Goal: Navigation & Orientation: Understand site structure

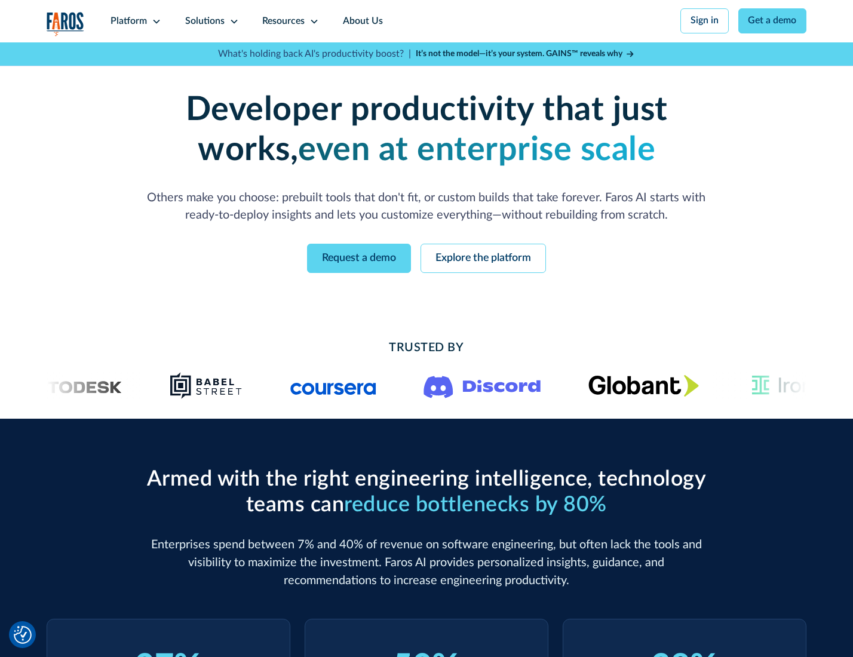
click at [155, 21] on icon at bounding box center [157, 22] width 10 height 10
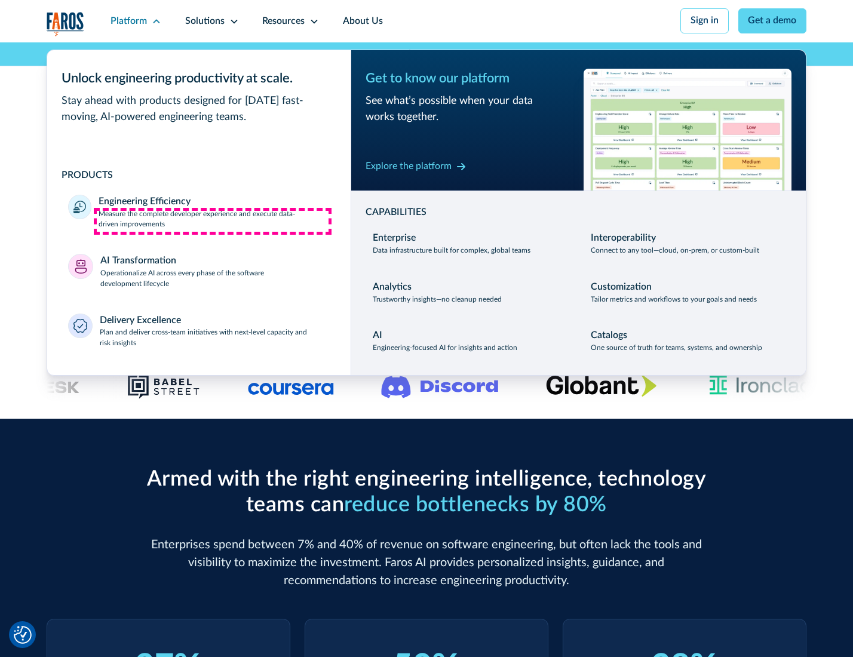
click at [213, 221] on p "Measure the complete developer experience and execute data-driven improvements" at bounding box center [214, 219] width 230 height 21
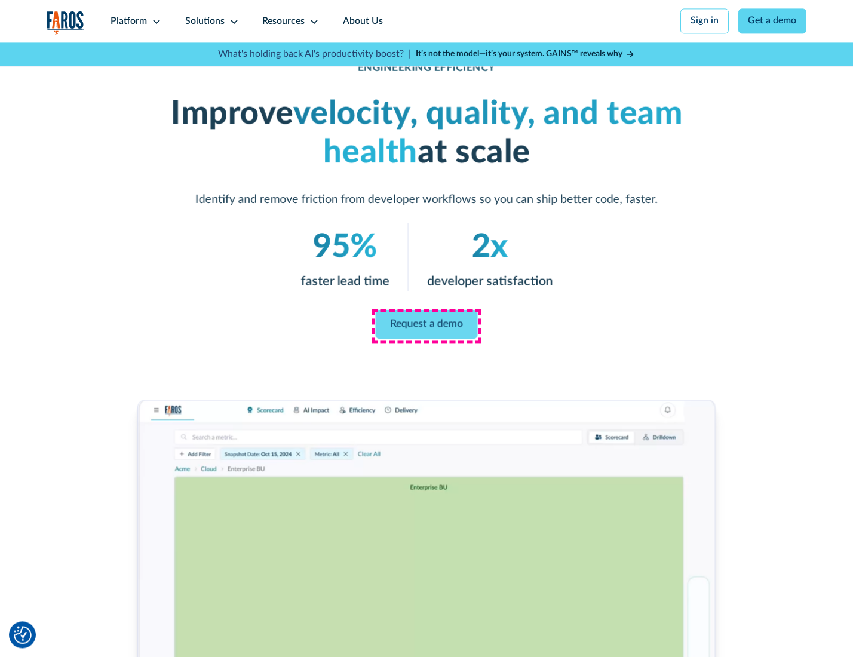
click at [426, 325] on link "Request a demo" at bounding box center [427, 324] width 102 height 29
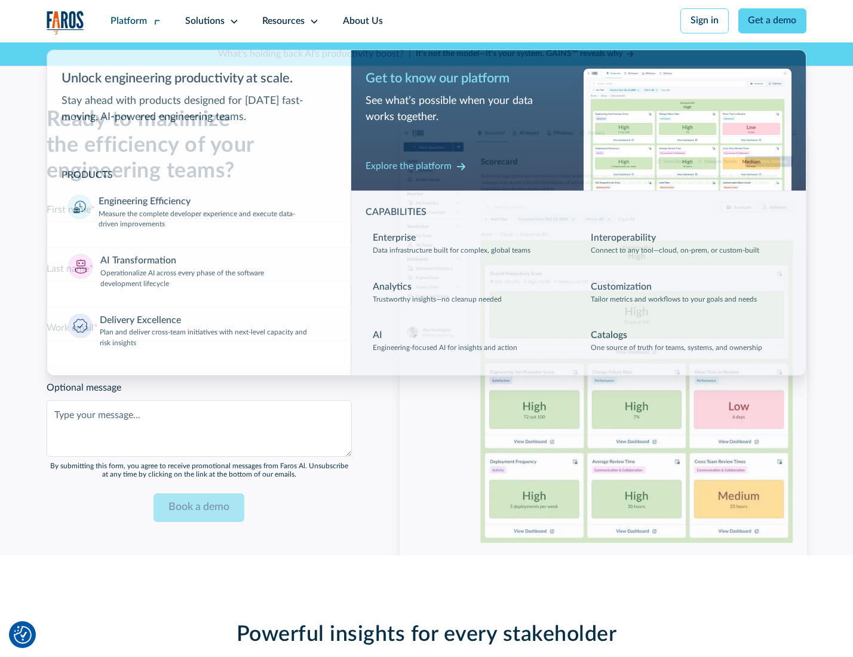
scroll to position [2599, 0]
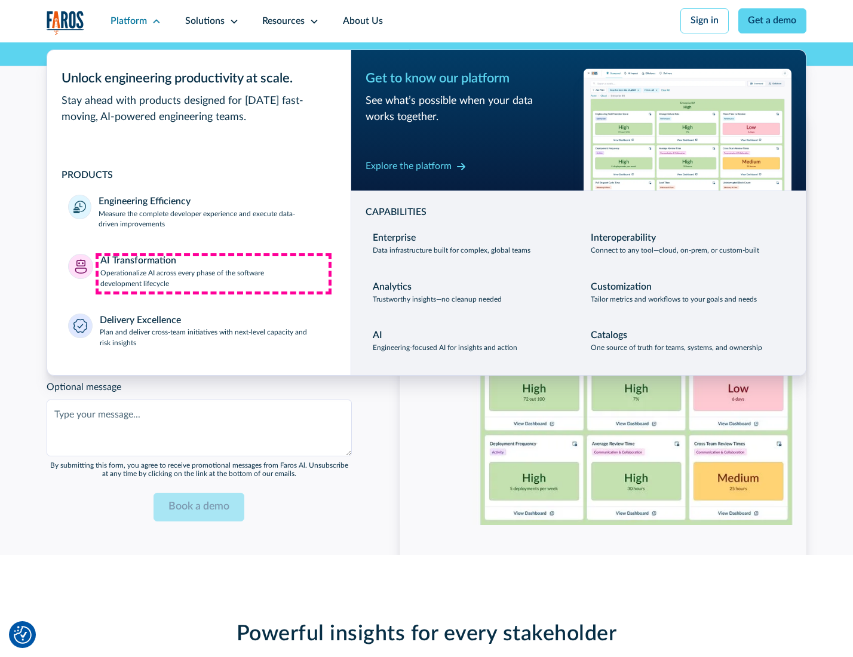
click at [213, 273] on p "Operationalize AI across every phase of the software development lifecycle" at bounding box center [214, 278] width 229 height 21
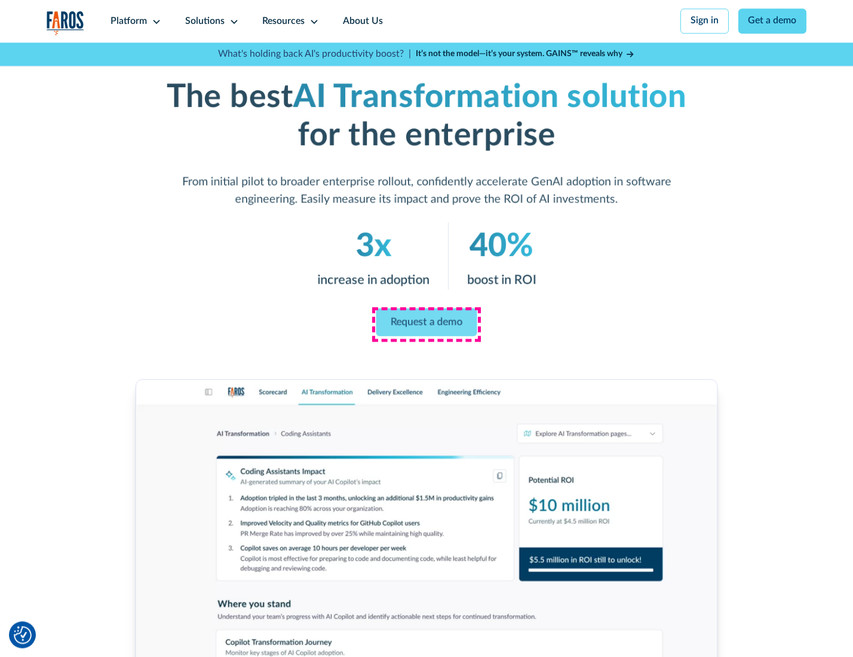
click at [426, 324] on link "Request a demo" at bounding box center [426, 322] width 101 height 28
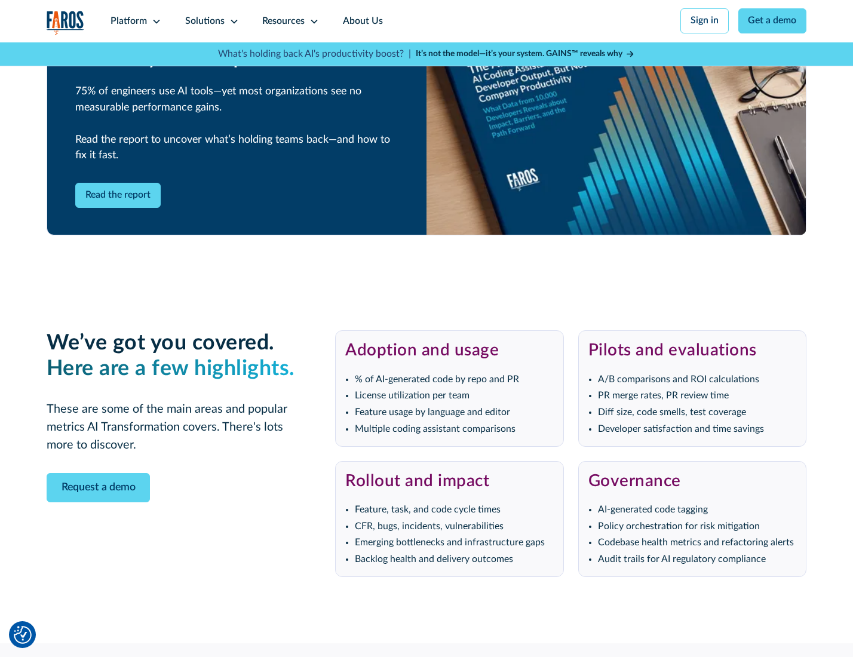
click at [134, 21] on div "Platform" at bounding box center [128, 21] width 36 height 14
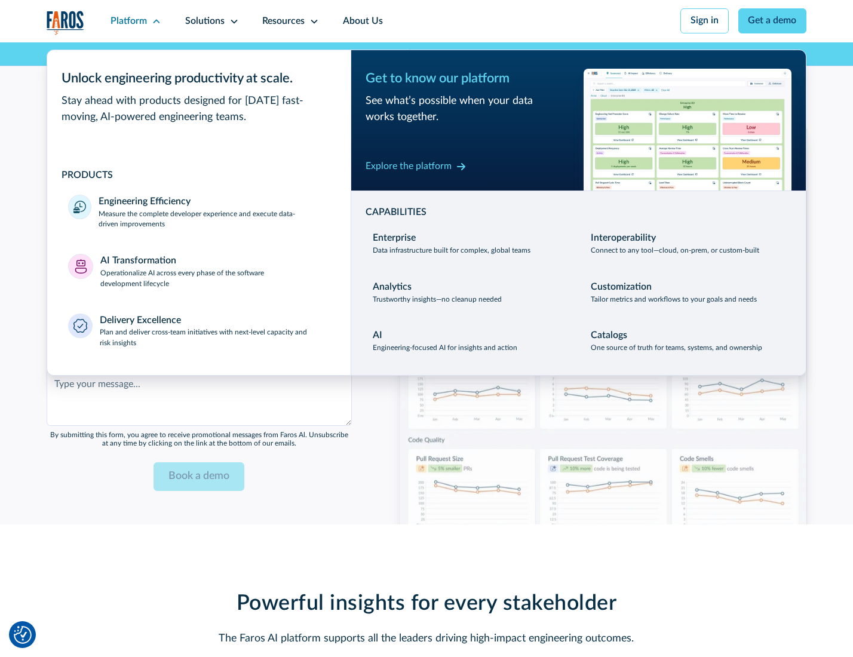
scroll to position [2887, 0]
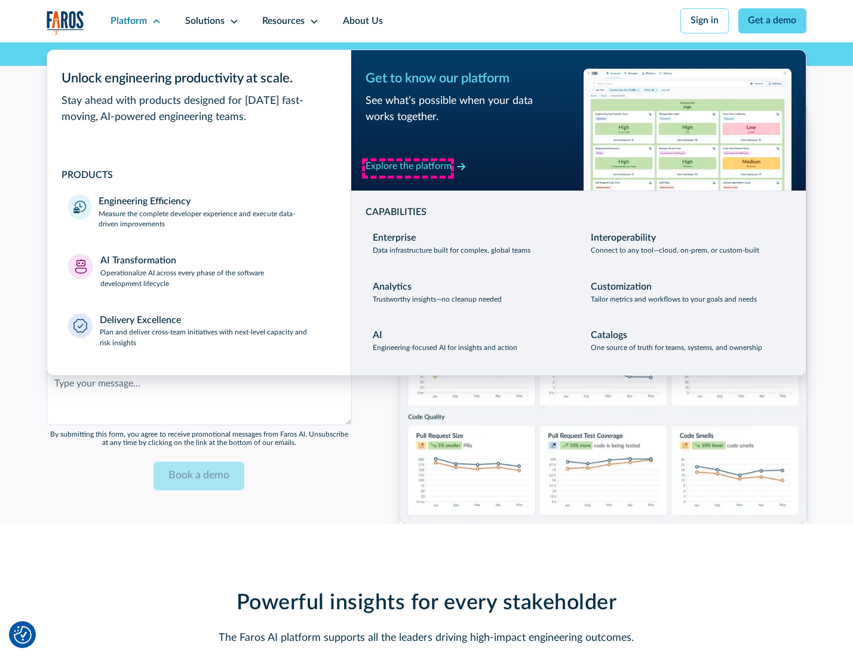
click at [408, 168] on div "Explore the platform" at bounding box center [408, 166] width 86 height 14
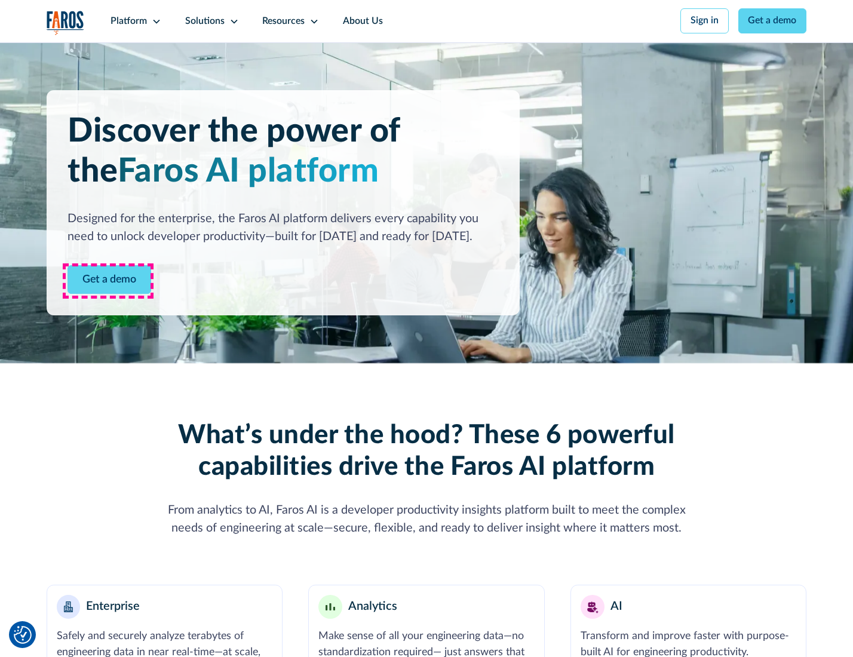
click at [108, 281] on link "Get a demo" at bounding box center [109, 279] width 84 height 29
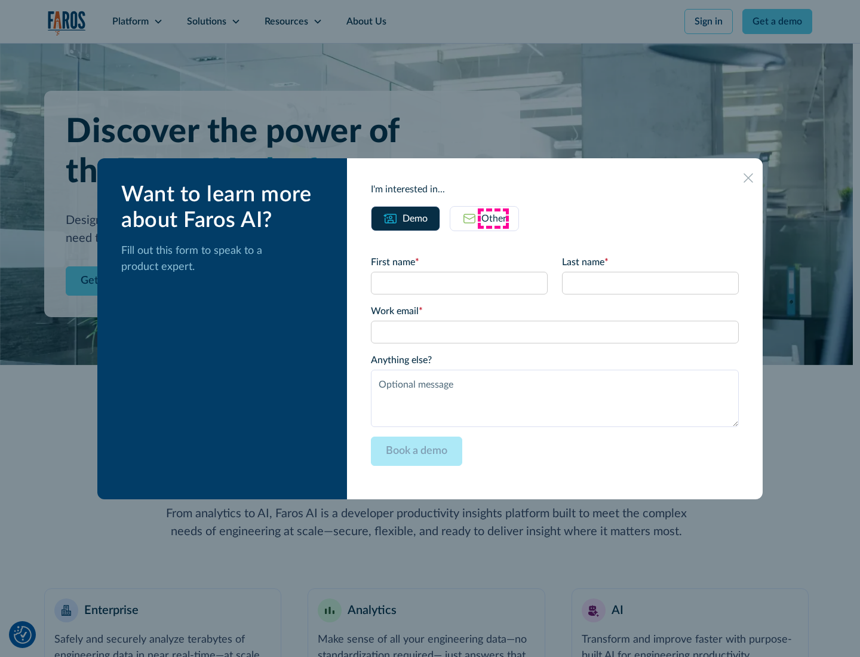
click at [493, 218] on div "Other" at bounding box center [493, 218] width 25 height 14
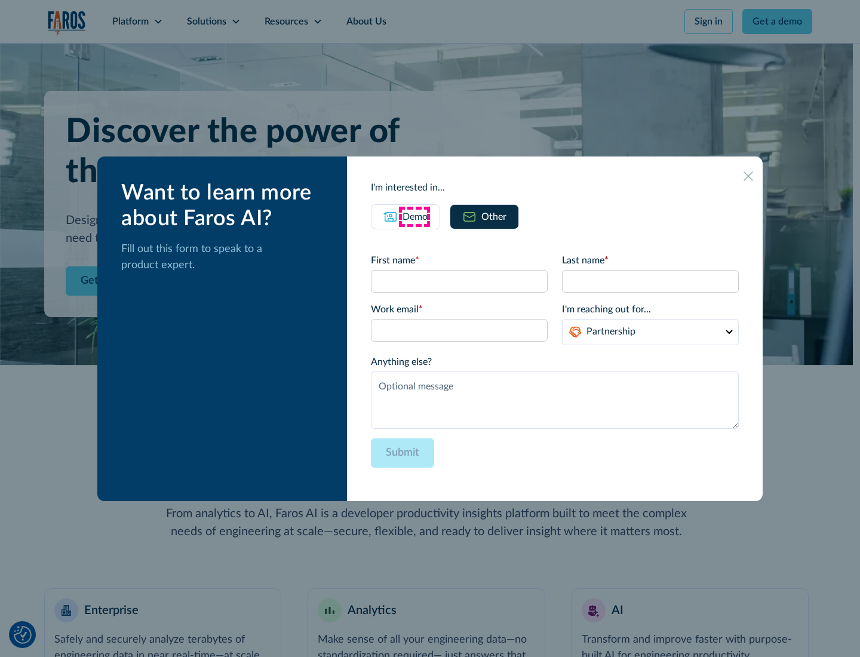
click at [414, 216] on div "Demo" at bounding box center [414, 217] width 25 height 14
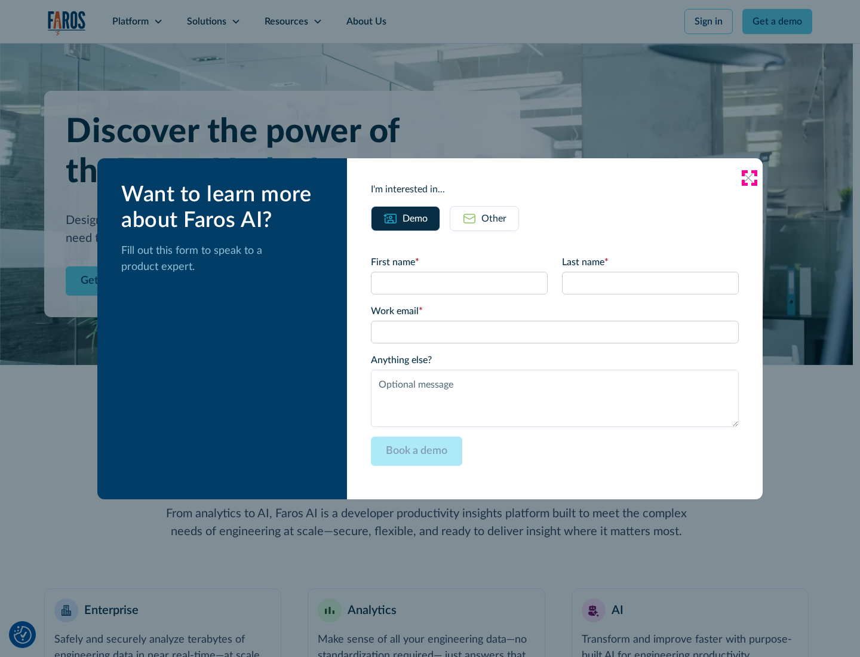
click at [749, 177] on icon at bounding box center [748, 178] width 10 height 10
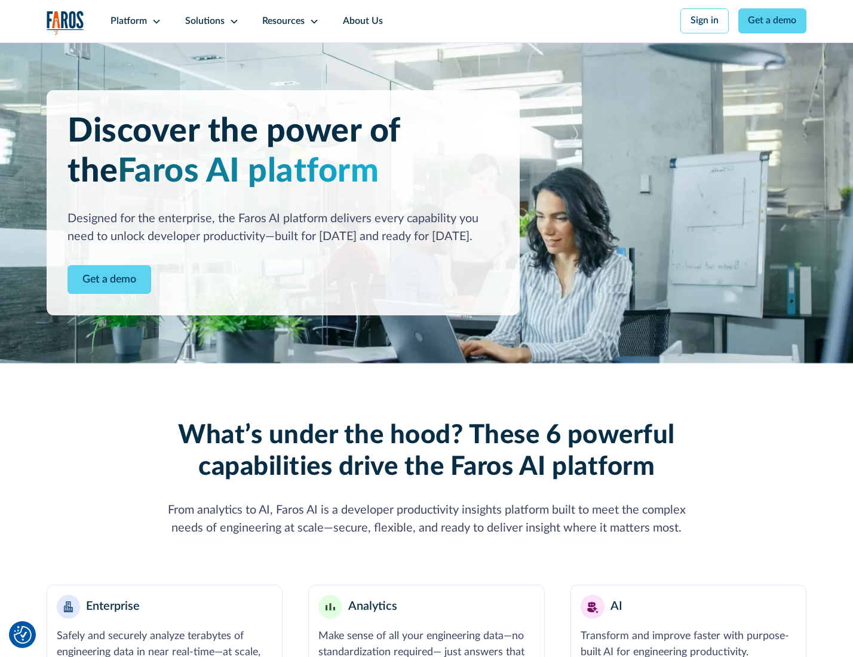
click at [155, 21] on icon at bounding box center [157, 22] width 10 height 10
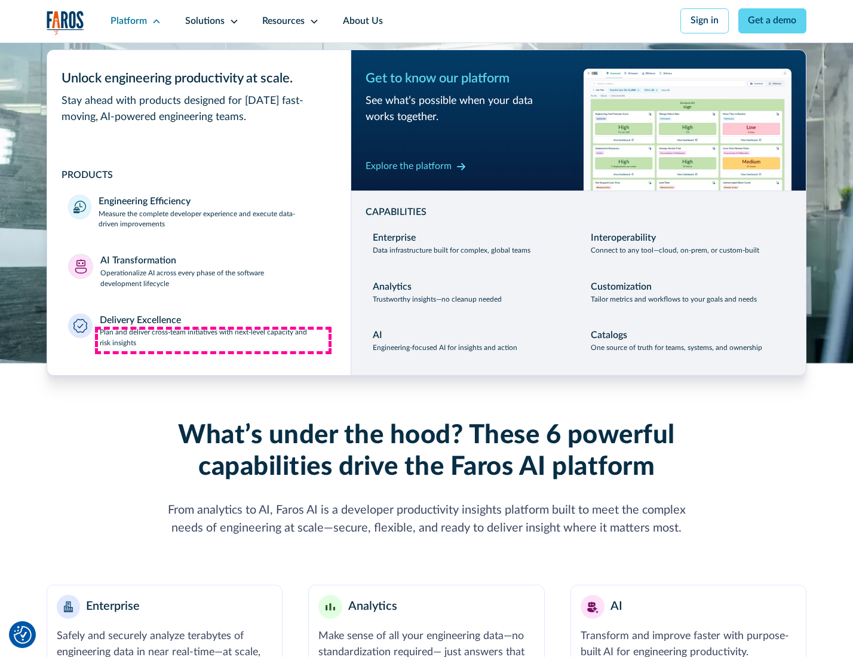
click at [213, 340] on p "Plan and deliver cross-team initiatives with next-level capacity and risk insig…" at bounding box center [215, 337] width 230 height 21
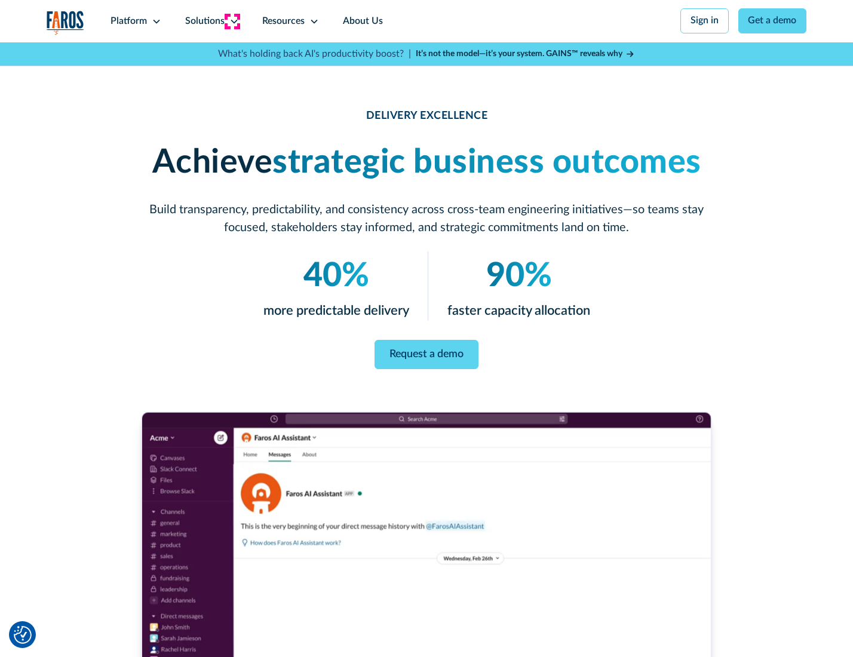
click at [232, 21] on icon at bounding box center [234, 22] width 10 height 10
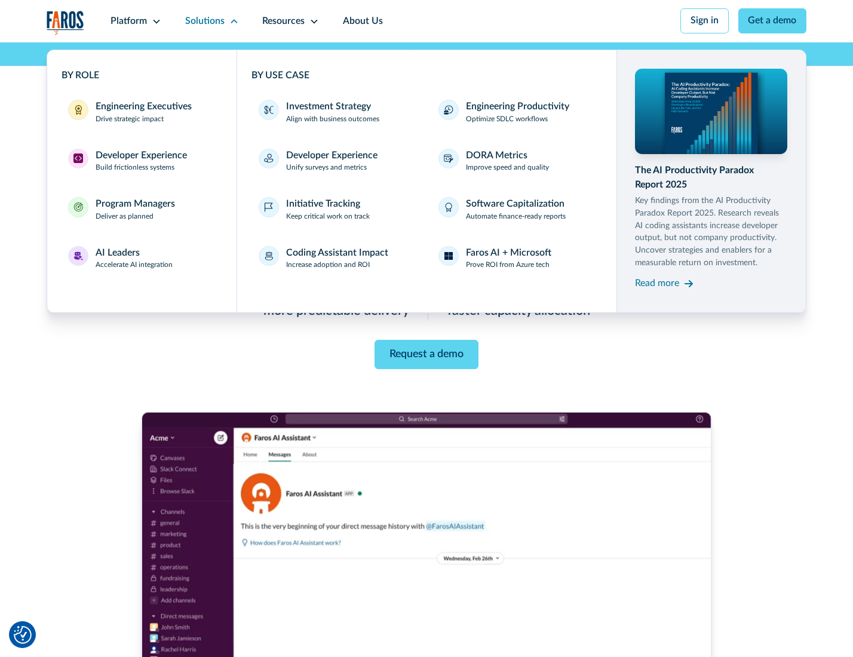
click at [140, 113] on div "Engineering Executives" at bounding box center [144, 107] width 96 height 14
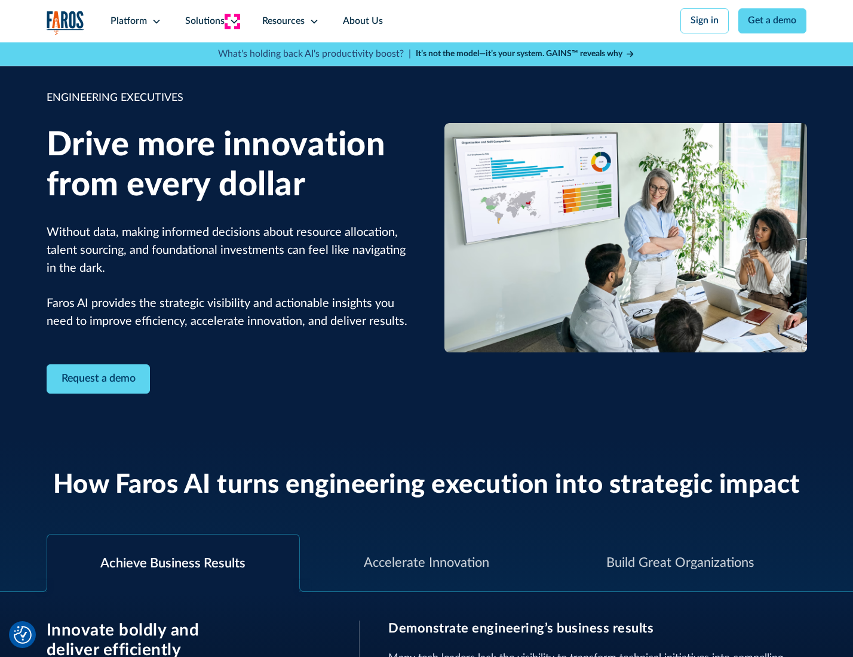
click at [232, 21] on icon at bounding box center [234, 22] width 10 height 10
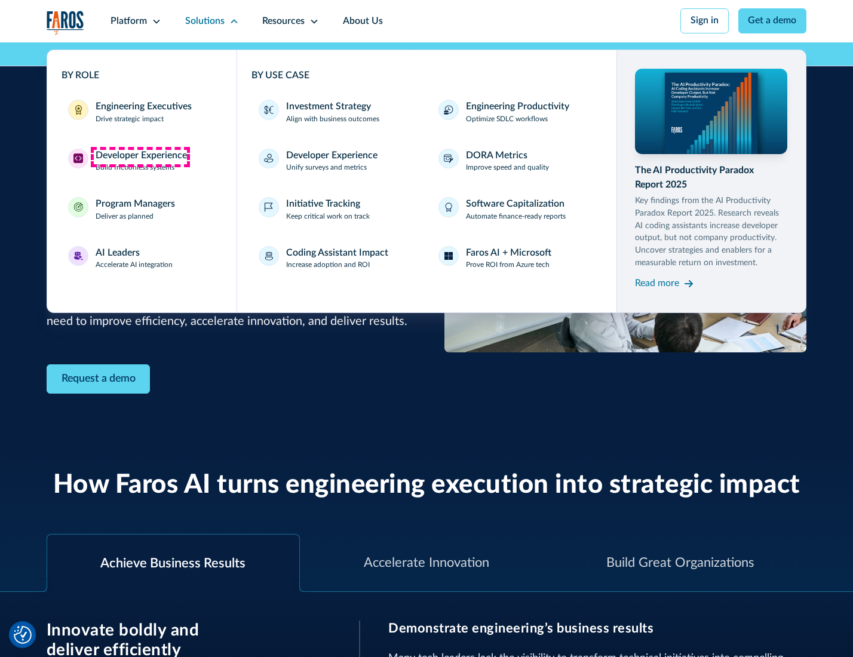
click at [140, 156] on div "Developer Experience" at bounding box center [141, 156] width 91 height 14
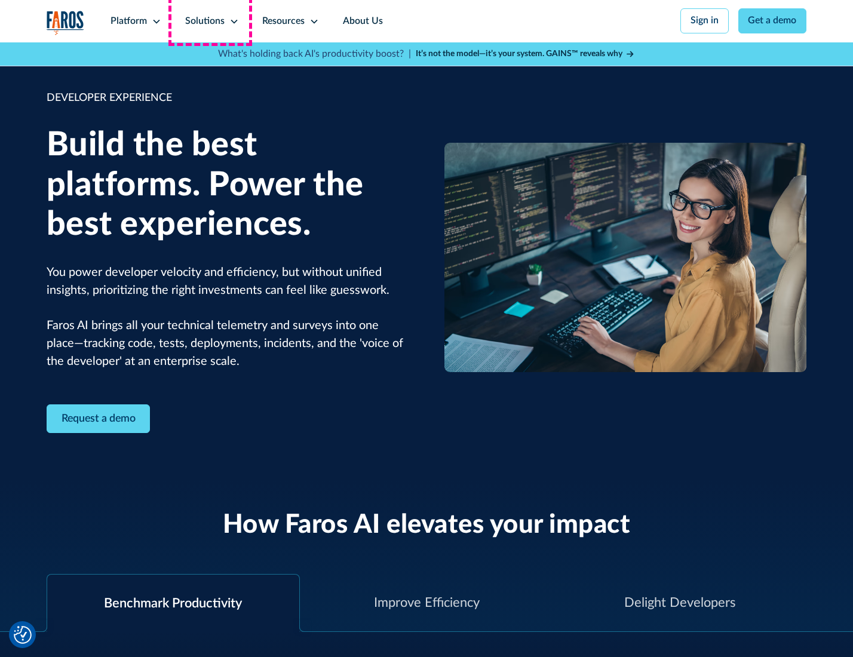
click at [210, 21] on div "Solutions" at bounding box center [204, 21] width 39 height 14
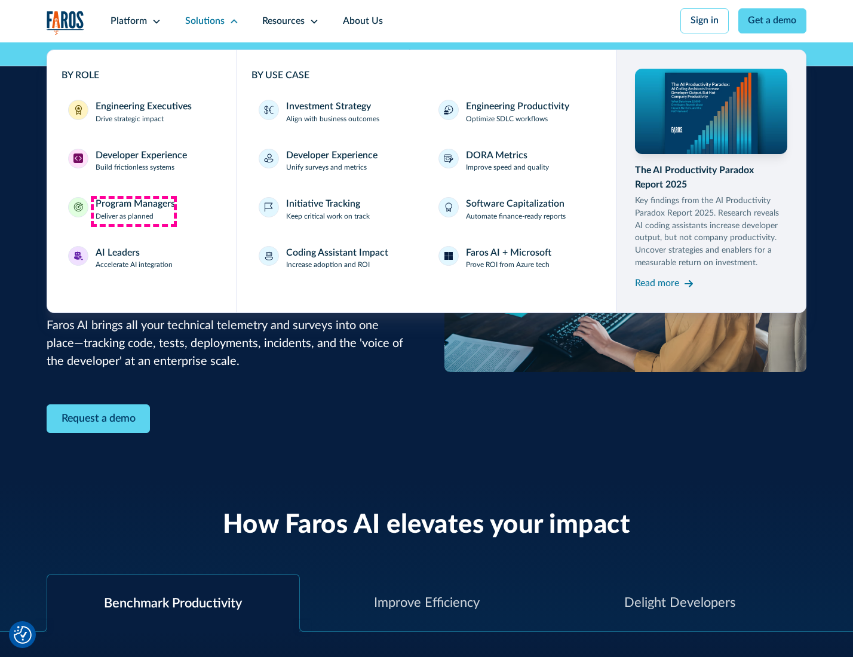
click at [133, 211] on div "Program Managers" at bounding box center [135, 204] width 79 height 14
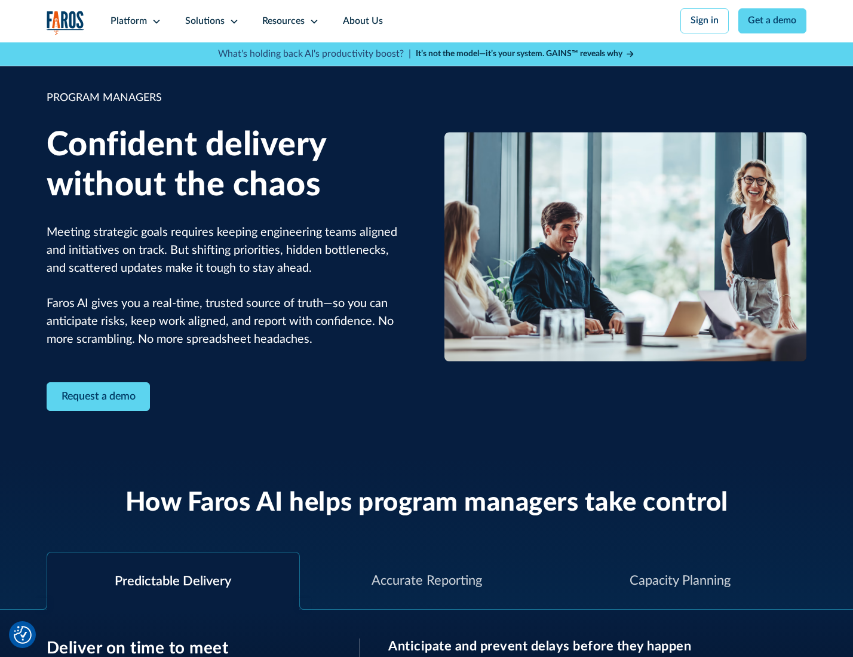
click at [232, 21] on icon at bounding box center [234, 22] width 10 height 10
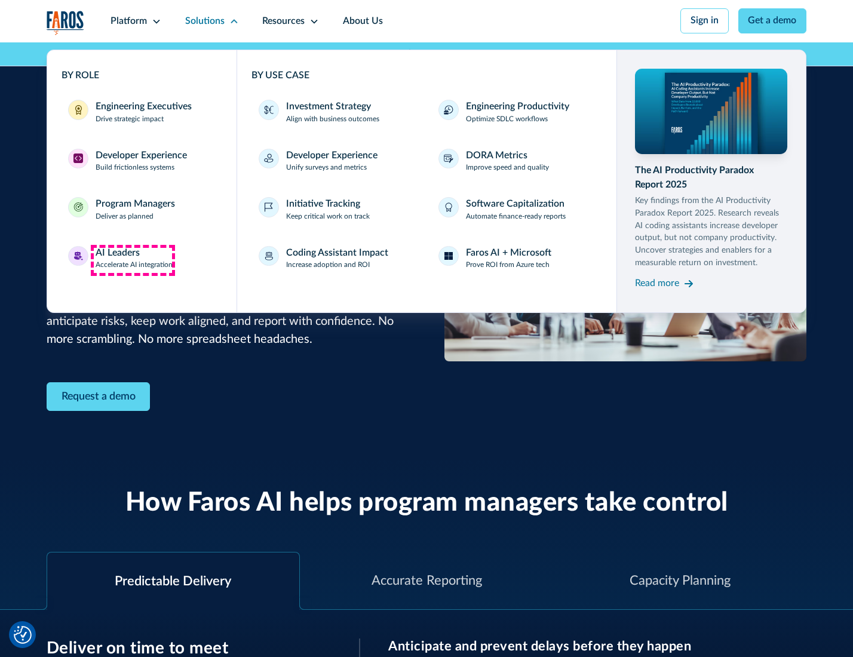
click at [133, 260] on div "AI Leaders" at bounding box center [118, 253] width 44 height 14
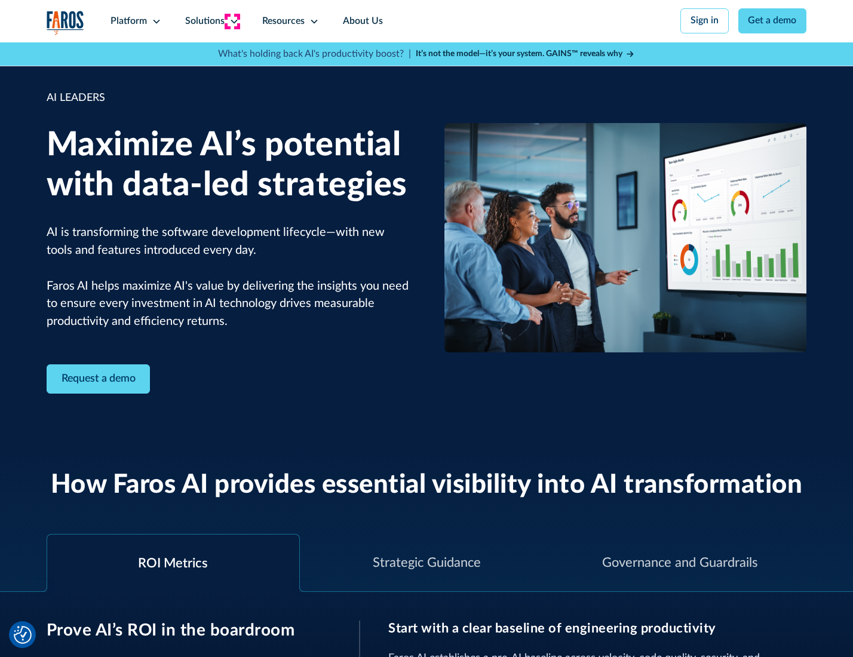
click at [232, 21] on icon at bounding box center [234, 22] width 10 height 10
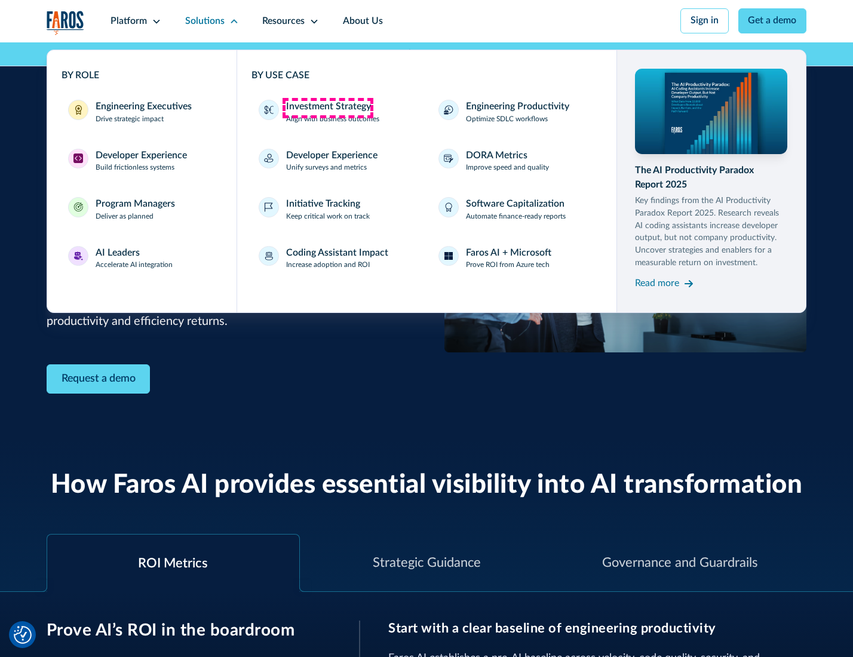
click at [327, 107] on div "Investment Strategy" at bounding box center [328, 107] width 85 height 14
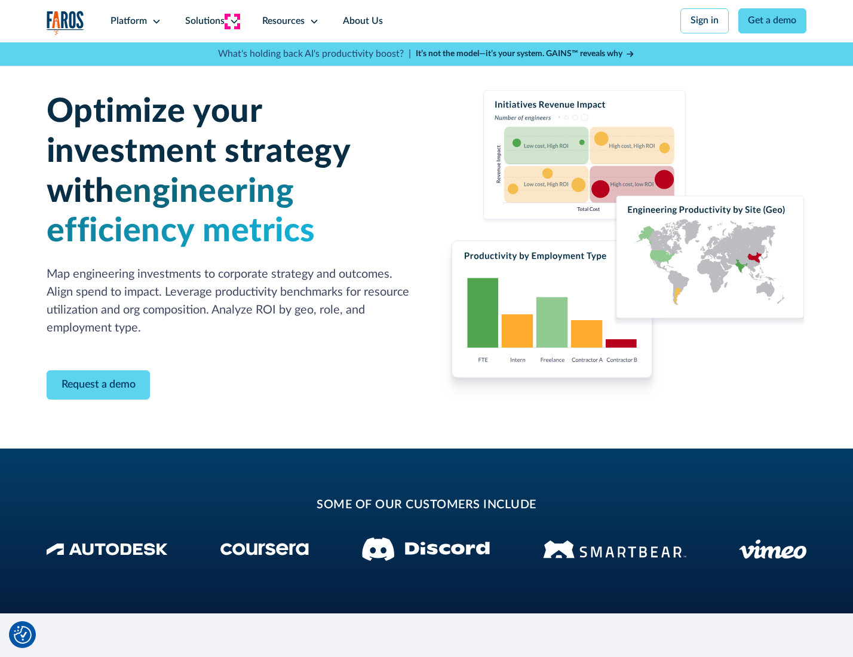
click at [232, 21] on icon at bounding box center [234, 22] width 10 height 10
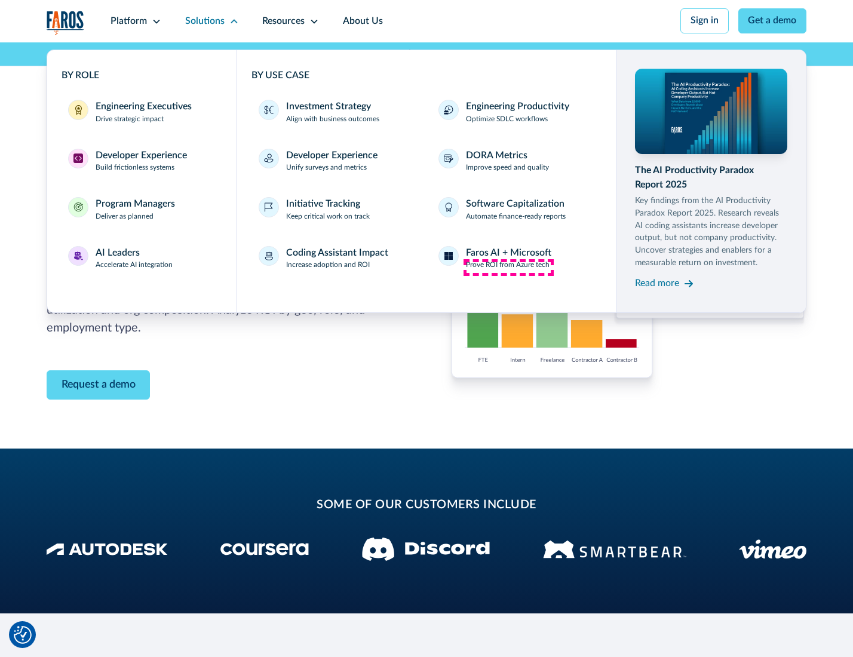
click at [508, 267] on p "Prove ROI from Azure tech" at bounding box center [508, 265] width 84 height 11
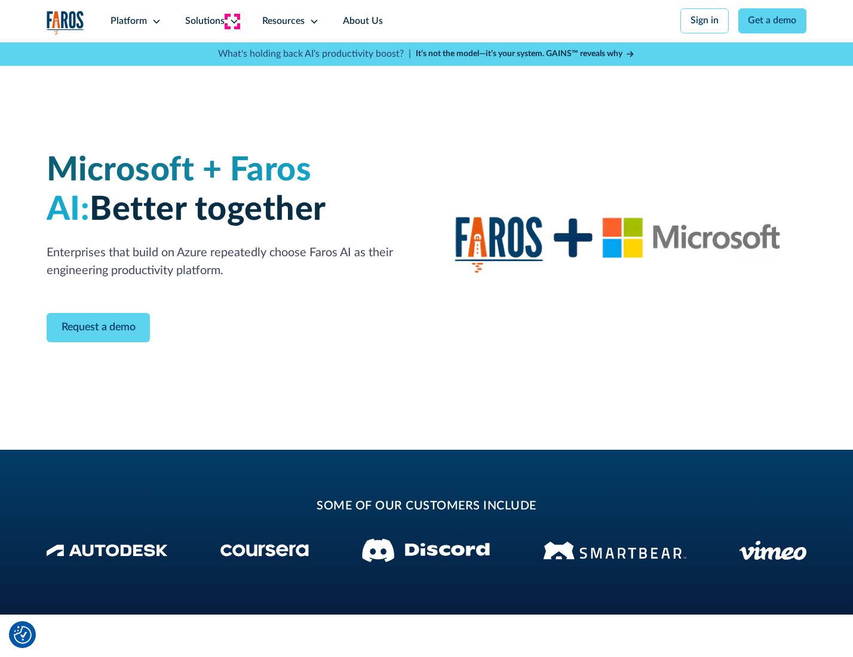
click at [232, 21] on icon at bounding box center [234, 22] width 10 height 10
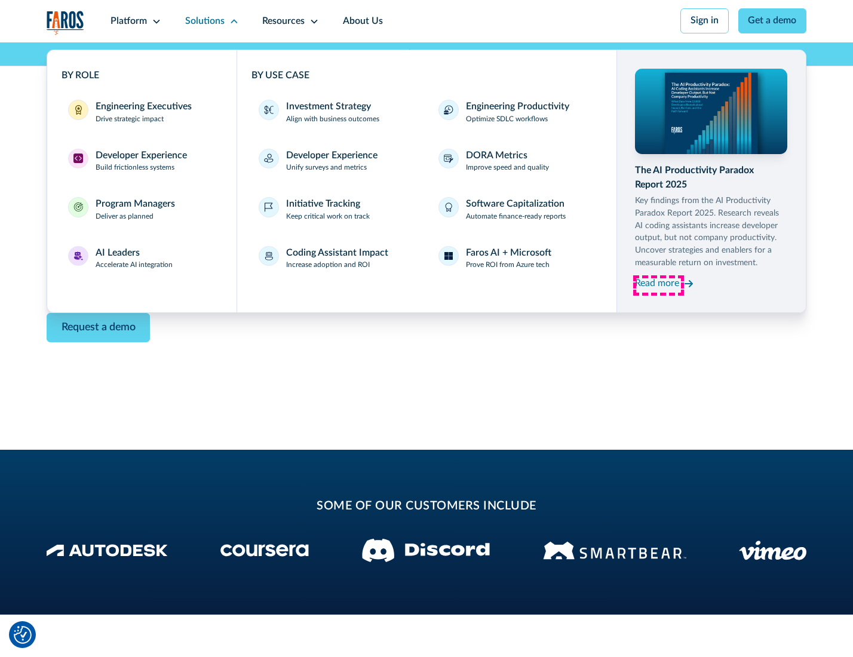
click at [658, 285] on div "Read more" at bounding box center [657, 283] width 44 height 14
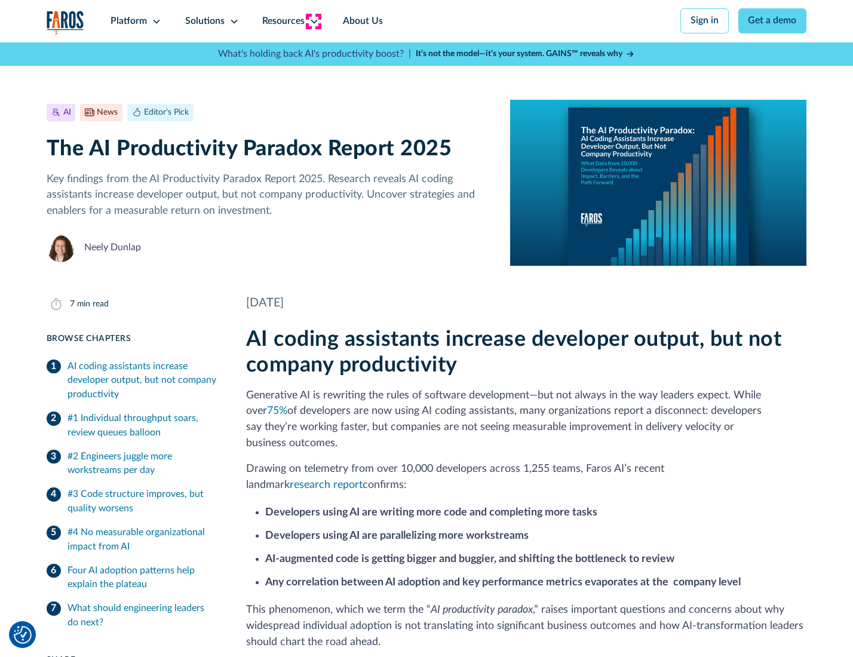
click at [313, 21] on icon at bounding box center [314, 22] width 10 height 10
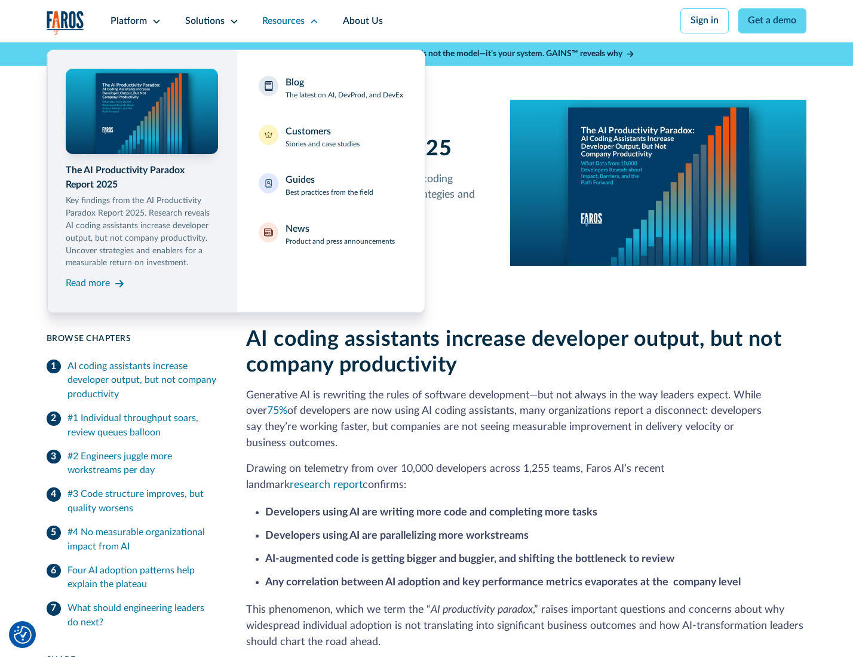
click at [343, 89] on div "Blog The latest on AI, DevProd, and DevEx" at bounding box center [344, 88] width 118 height 25
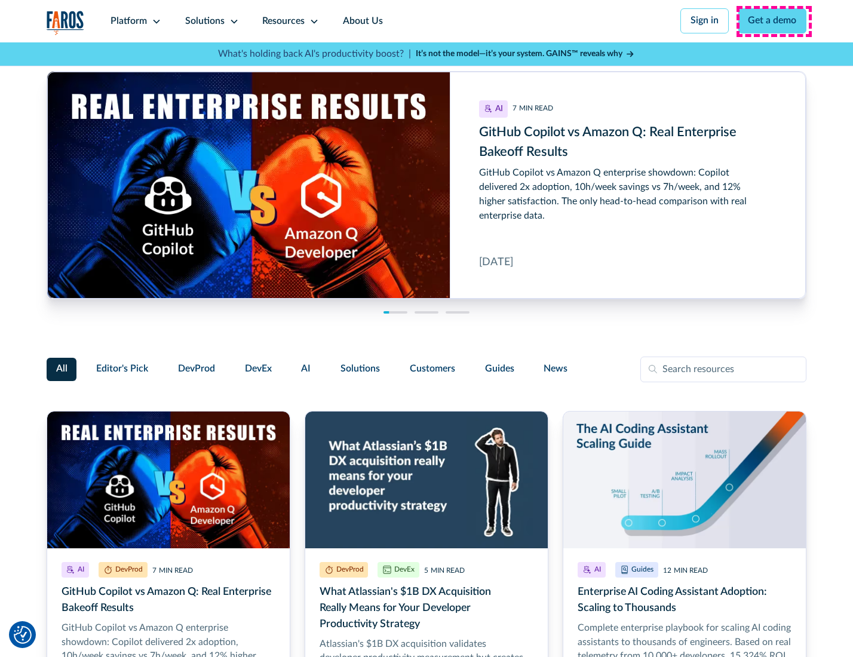
click at [773, 21] on link "Get a demo" at bounding box center [772, 20] width 69 height 25
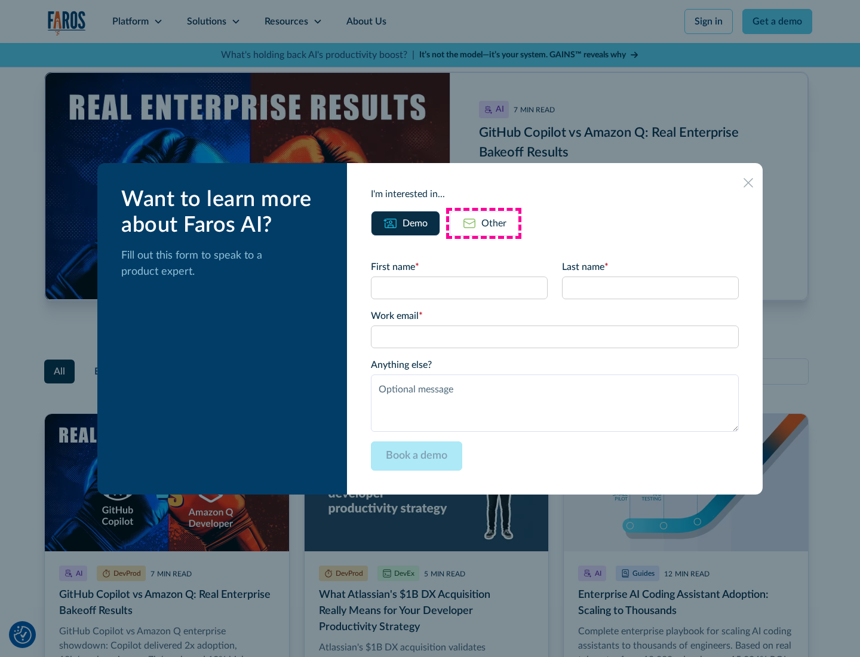
click at [484, 223] on div "Other" at bounding box center [493, 223] width 25 height 14
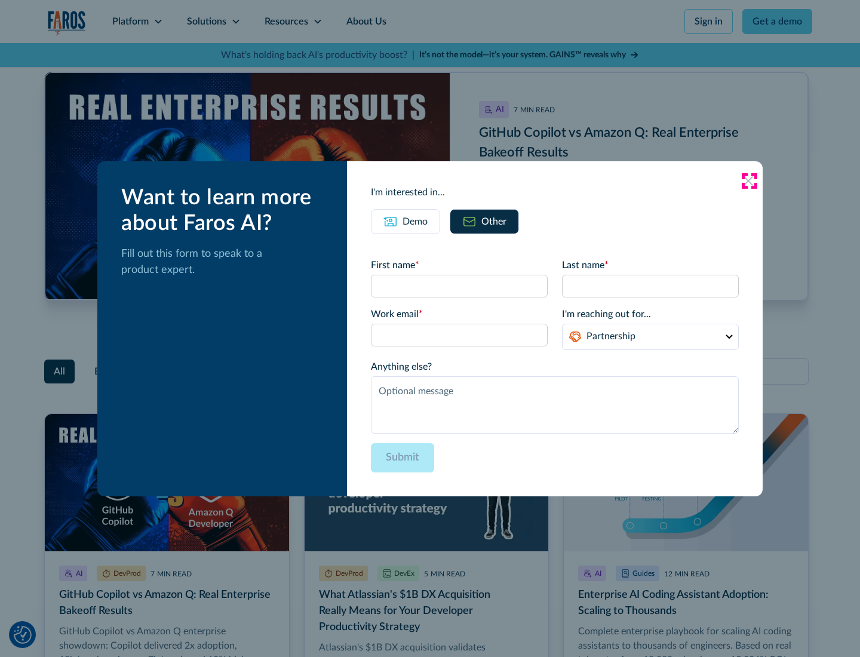
click at [749, 180] on icon at bounding box center [748, 181] width 10 height 10
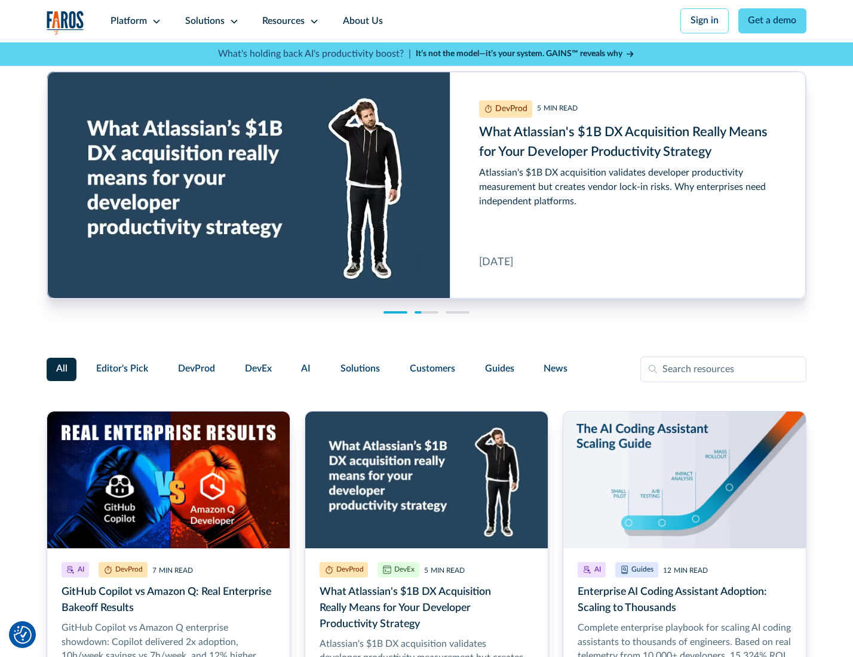
click at [361, 21] on link "About Us" at bounding box center [363, 21] width 64 height 42
